Goal: Task Accomplishment & Management: Manage account settings

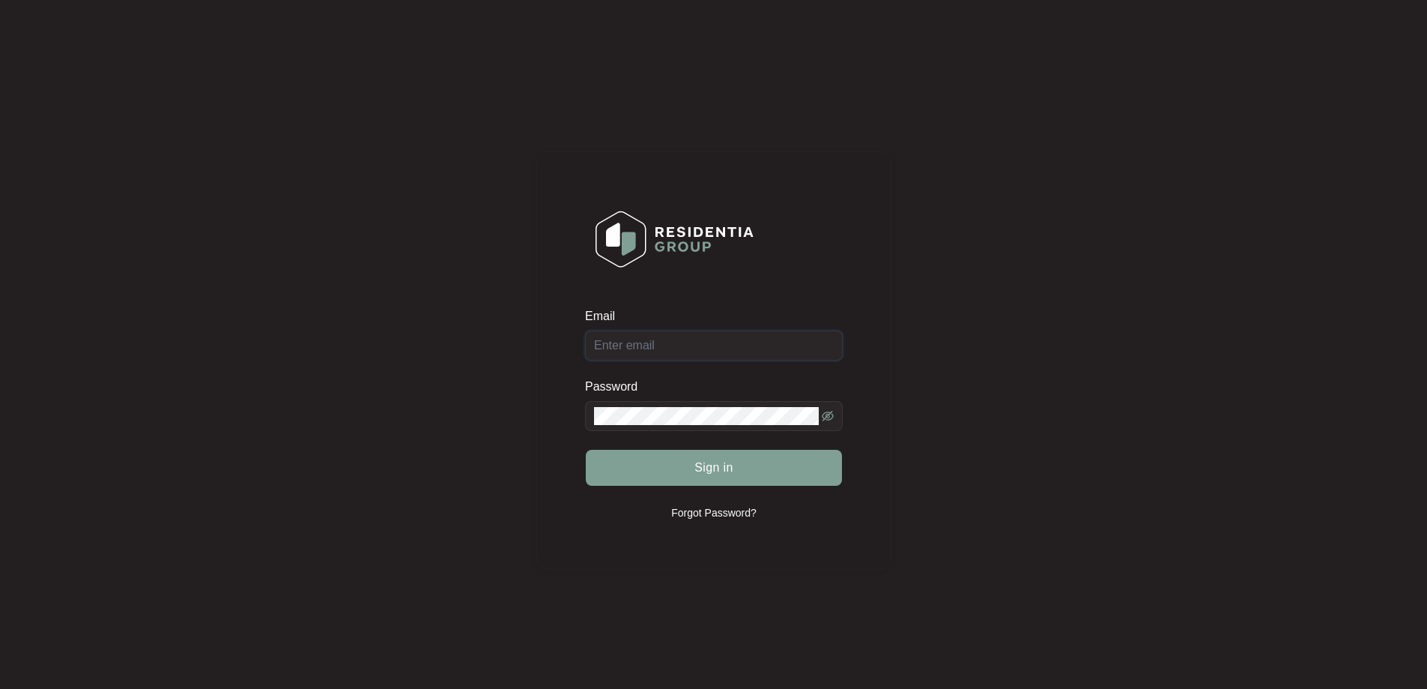
type input "[EMAIL_ADDRESS][DOMAIN_NAME]"
click at [727, 464] on span "Sign in" at bounding box center [714, 468] width 39 height 18
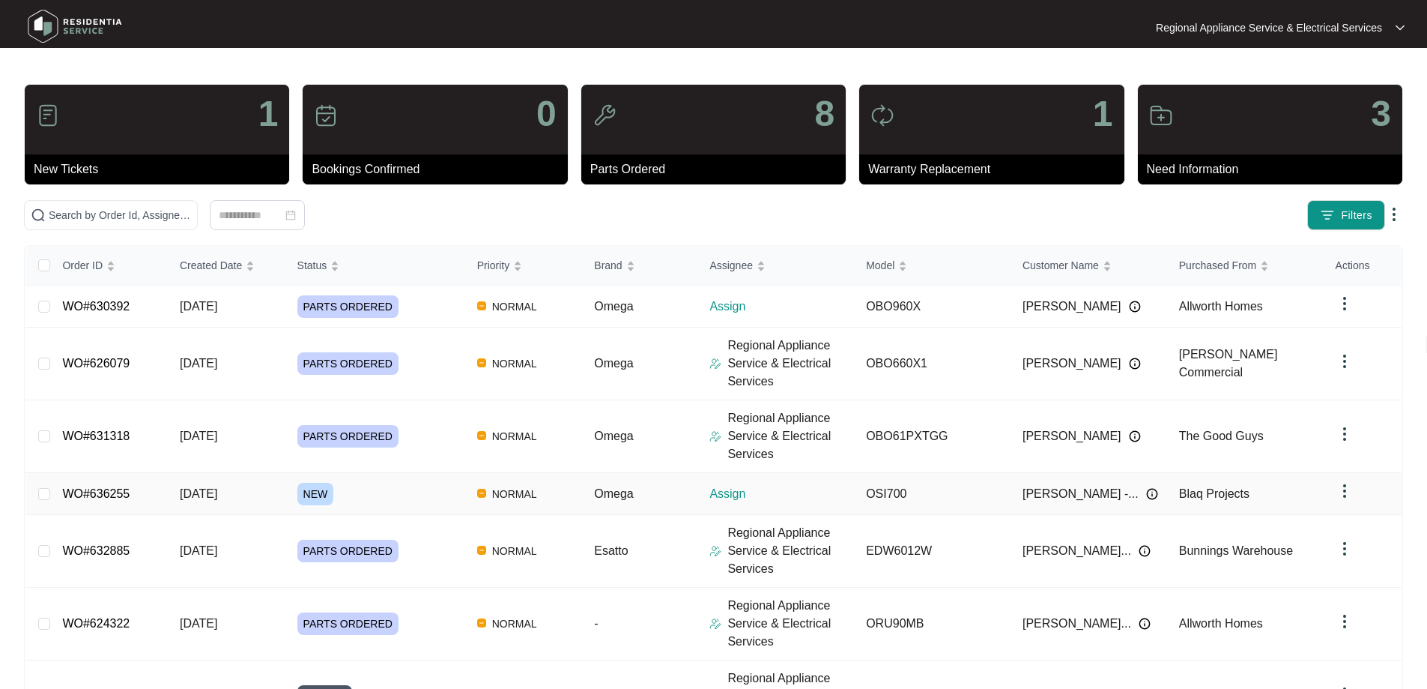
click at [125, 493] on link "WO#636255" at bounding box center [95, 493] width 67 height 13
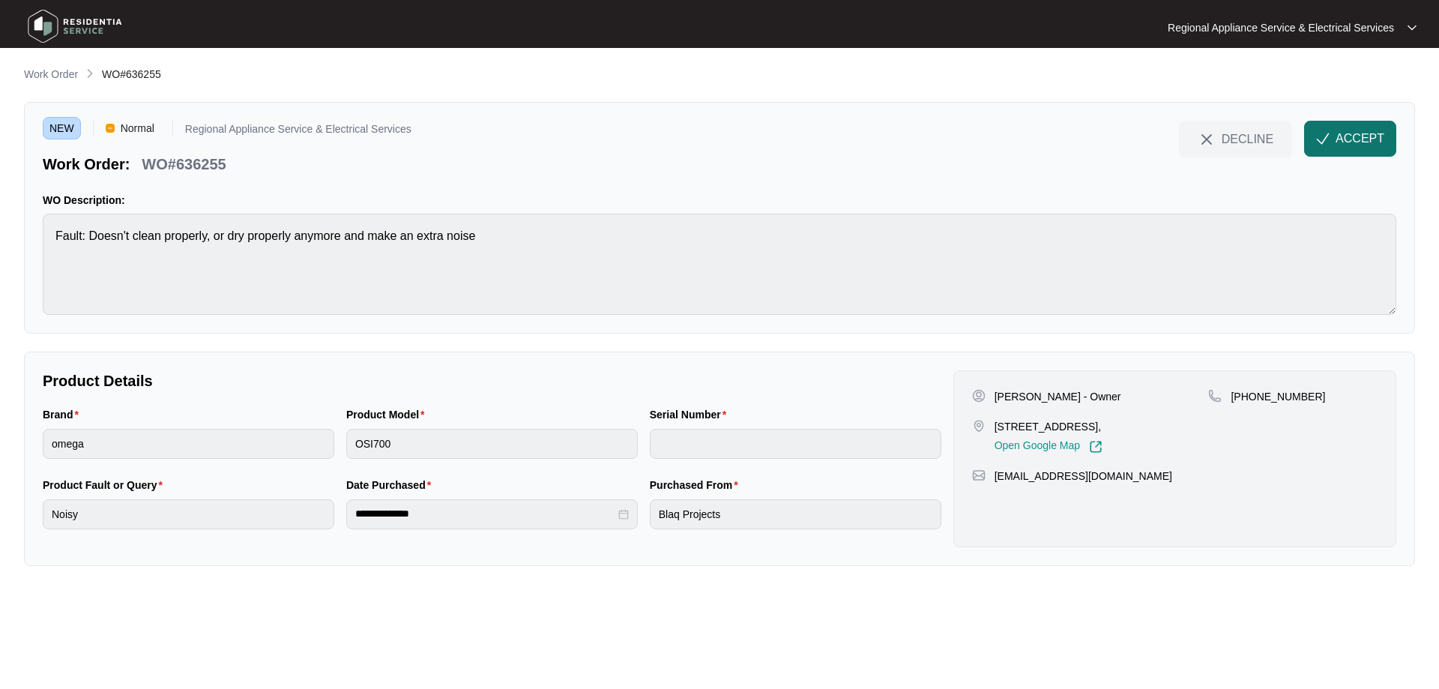
click at [1341, 140] on span "ACCEPT" at bounding box center [1359, 139] width 49 height 18
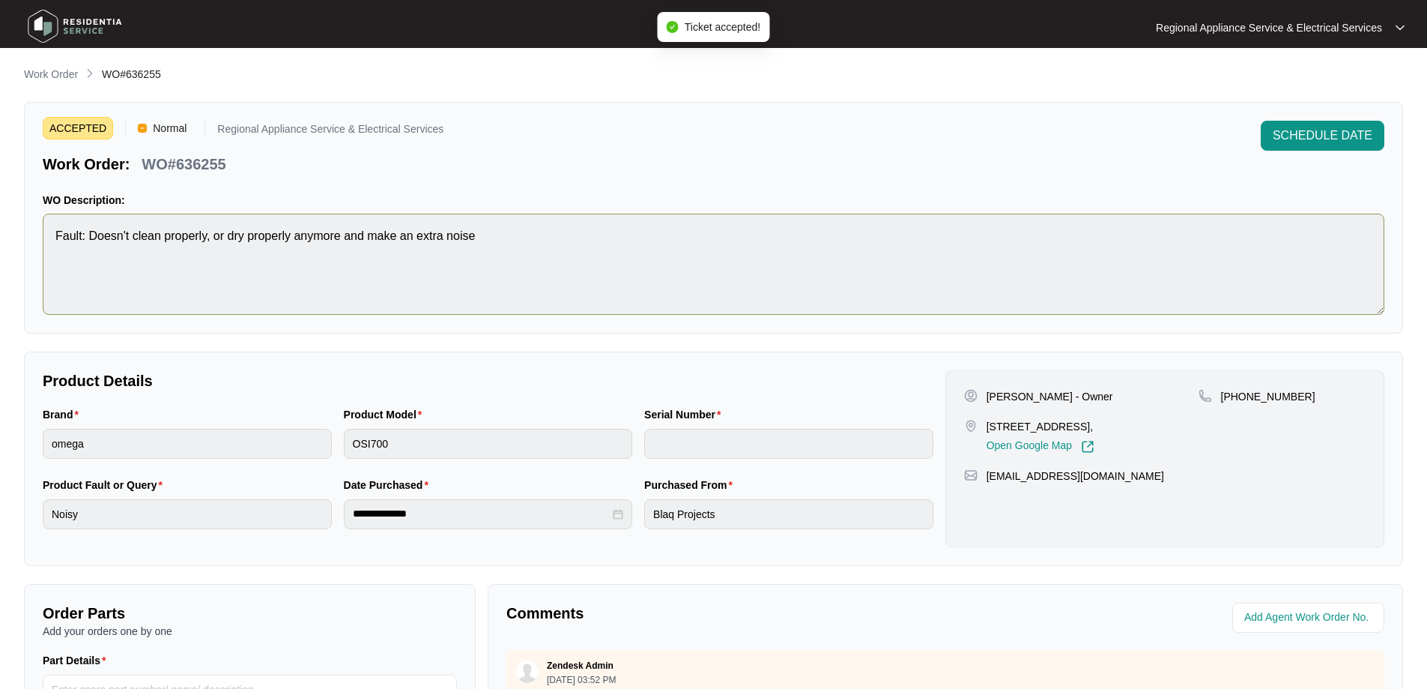
scroll to position [225, 0]
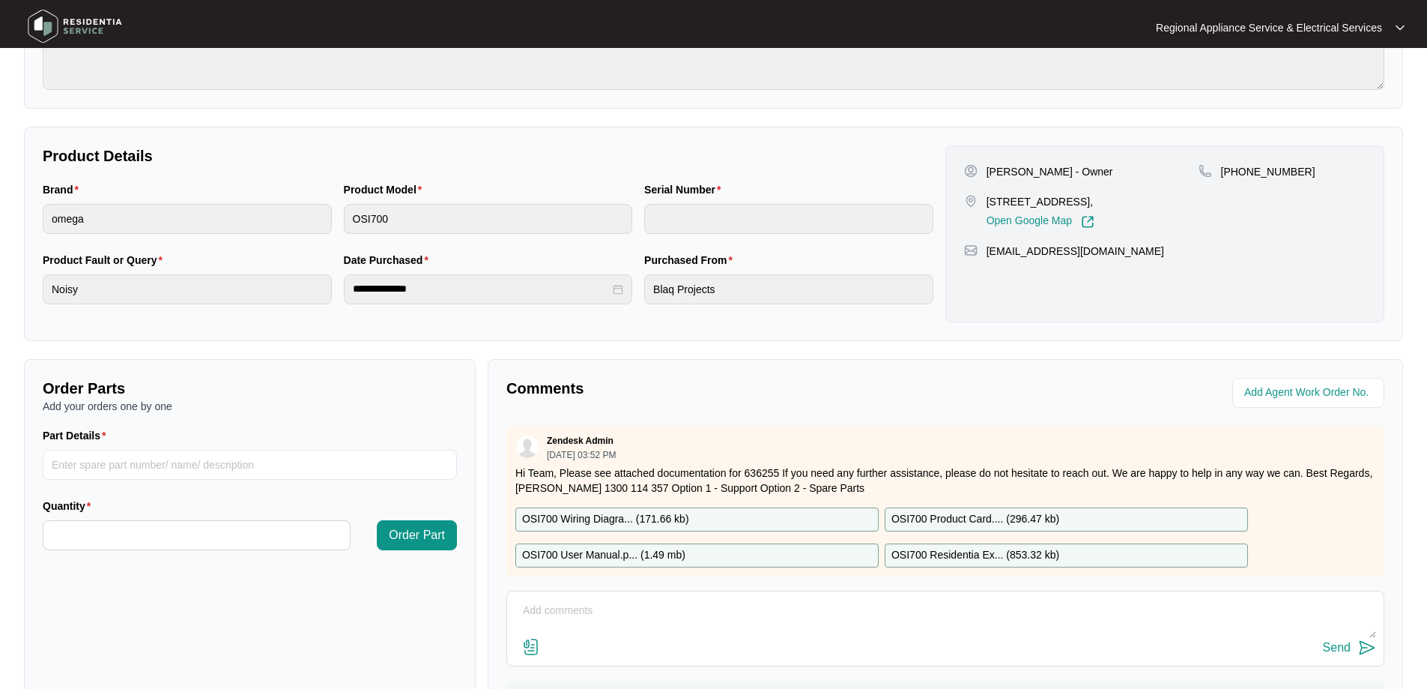
click at [680, 520] on p "OSI700 Wiring Diagra... ( 171.66 kb )" at bounding box center [605, 519] width 167 height 16
click at [674, 554] on p "OSI700 User Manual.p... ( 1.49 mb )" at bounding box center [603, 555] width 163 height 16
click at [941, 517] on p "OSI700 Product Card.... ( 296.47 kb )" at bounding box center [976, 519] width 168 height 16
click at [934, 556] on p "OSI700 Residentia Ex... ( 853.32 kb )" at bounding box center [976, 555] width 168 height 16
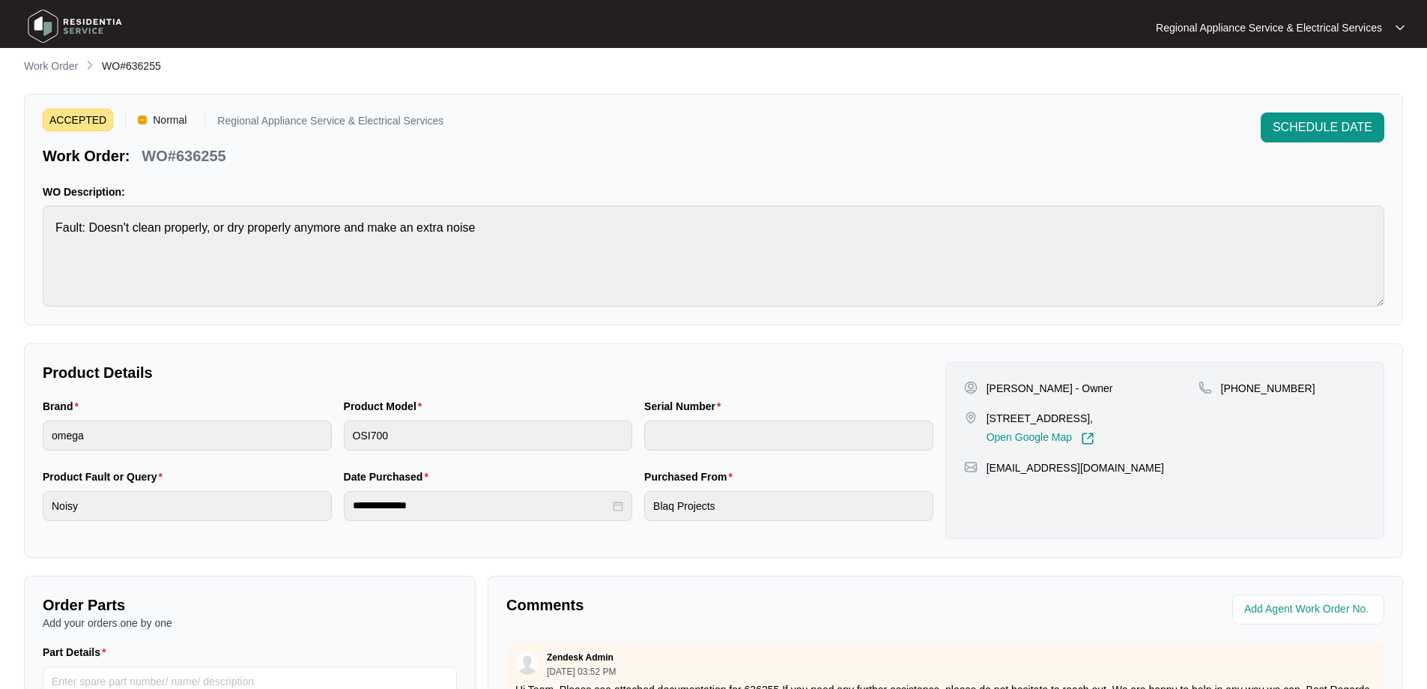
scroll to position [0, 0]
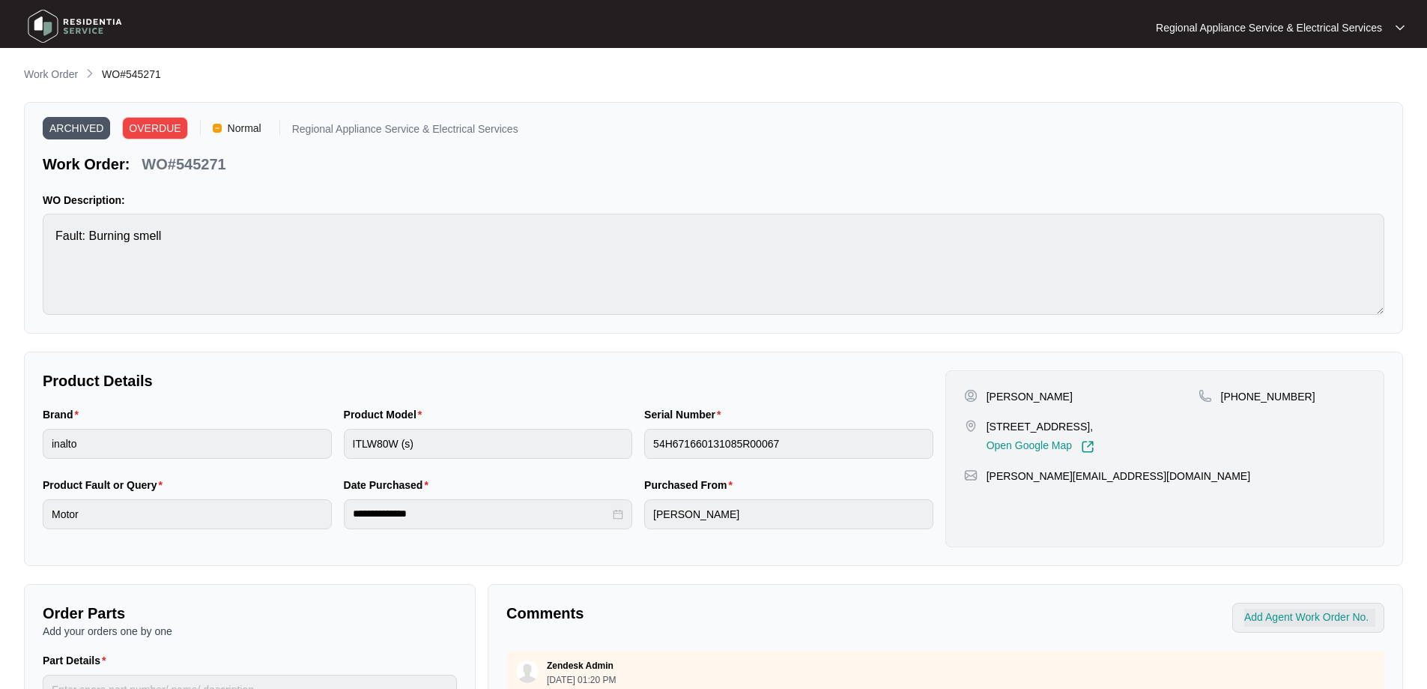
click at [55, 26] on img at bounding box center [74, 26] width 105 height 45
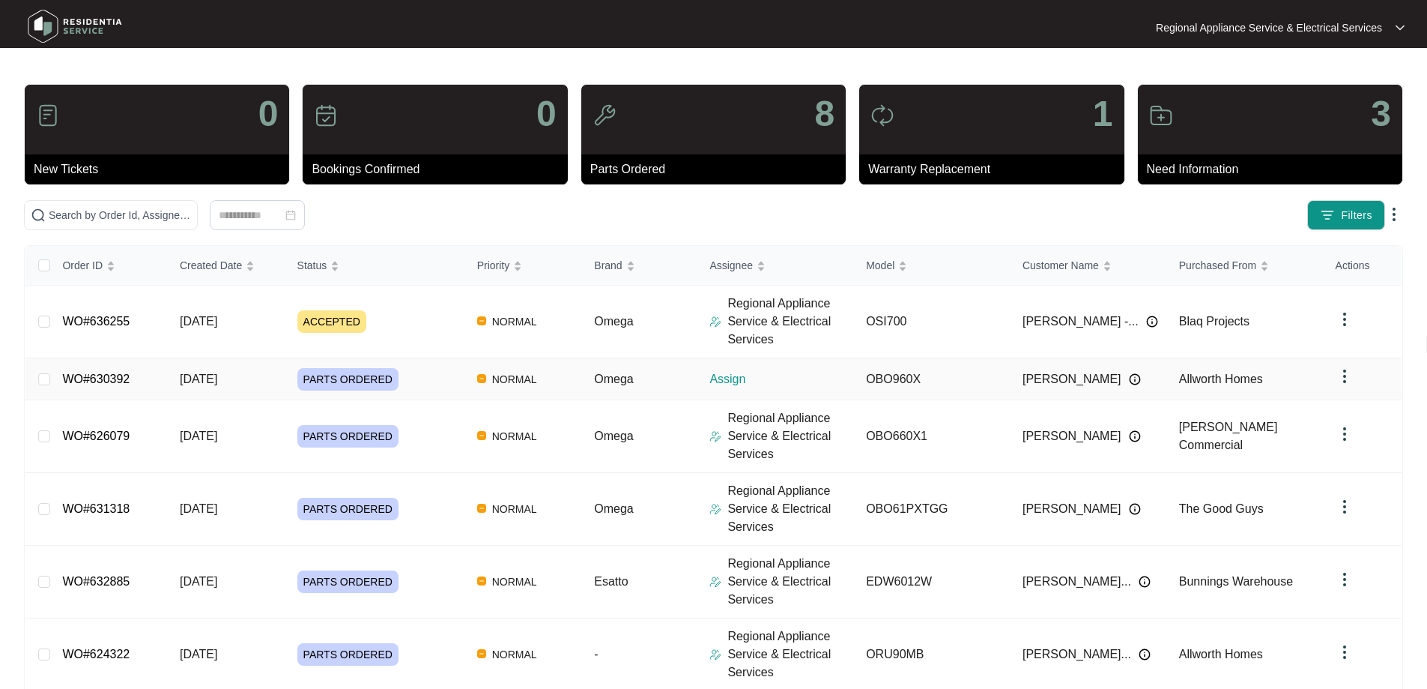
click at [124, 381] on link "WO#630392" at bounding box center [95, 378] width 67 height 13
